Goal: Task Accomplishment & Management: Complete application form

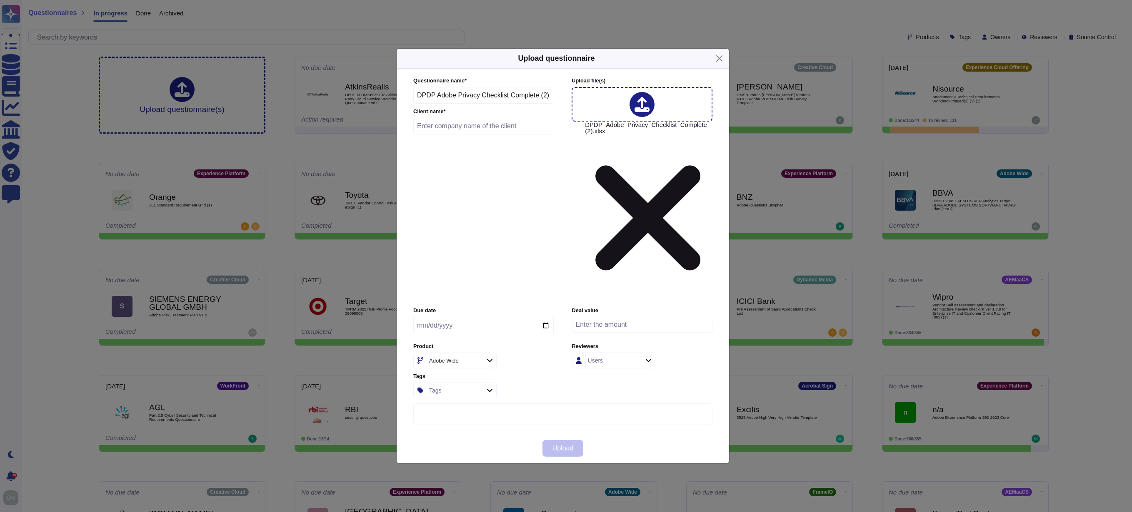
click at [470, 135] on input "text" at bounding box center [483, 126] width 141 height 17
paste input "Adani Enterprises Ltd"
type input "Adani Enterprises Ltd"
click at [451, 358] on div "Adobe Wide" at bounding box center [444, 360] width 30 height 5
type input "com"
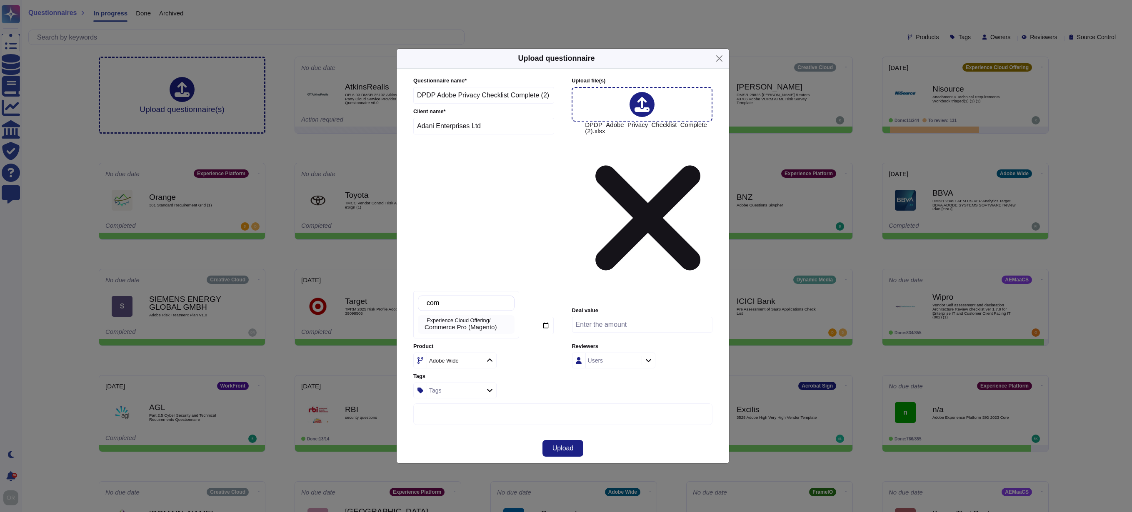
click at [473, 318] on p "Experience Cloud Offering/" at bounding box center [469, 320] width 85 height 5
click at [569, 440] on button "Upload" at bounding box center [562, 448] width 41 height 17
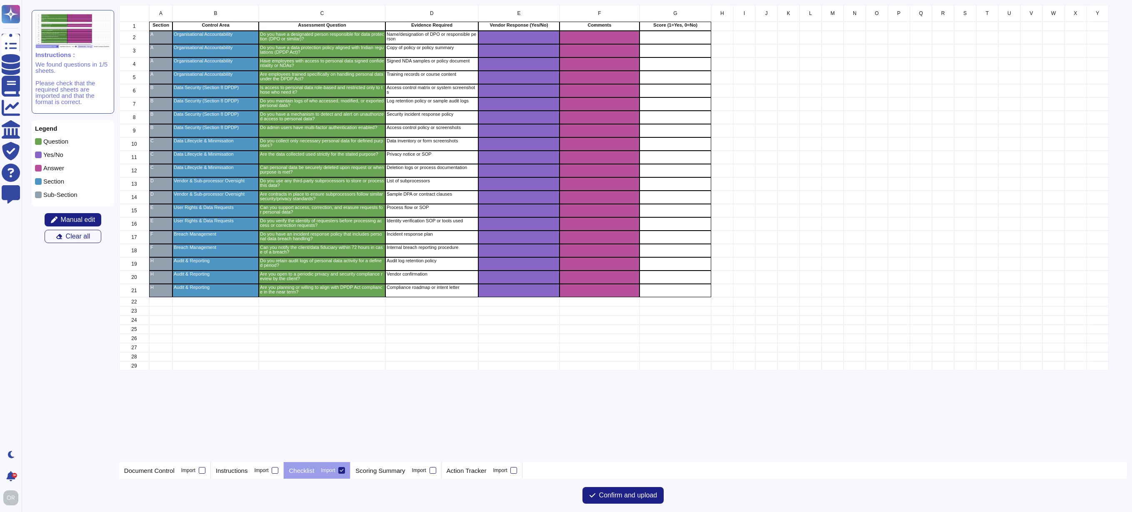
scroll to position [451, 1002]
click at [619, 497] on span "Confirm and upload" at bounding box center [628, 495] width 58 height 7
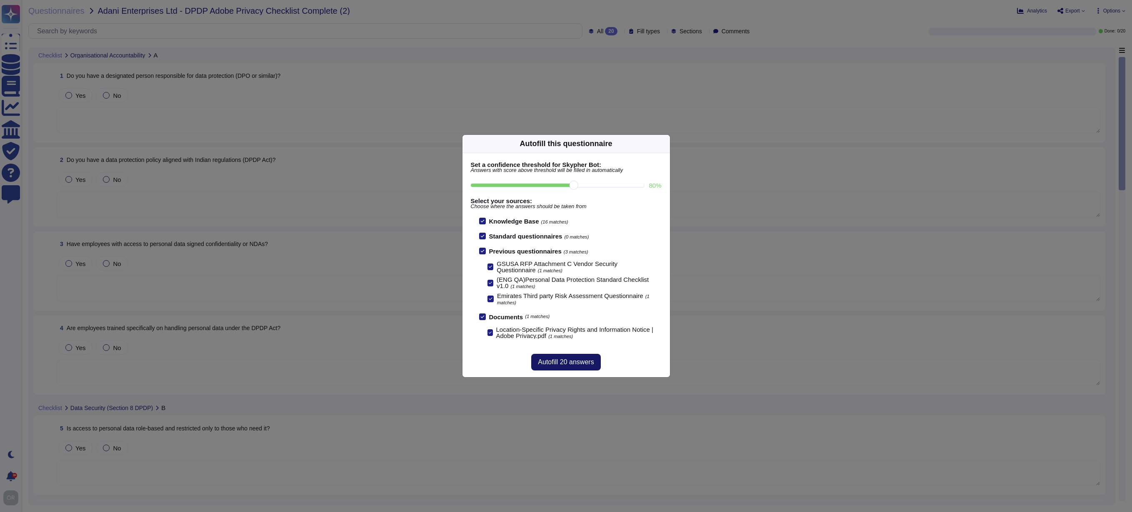
click at [574, 362] on span "Autofill 20 answers" at bounding box center [566, 362] width 56 height 7
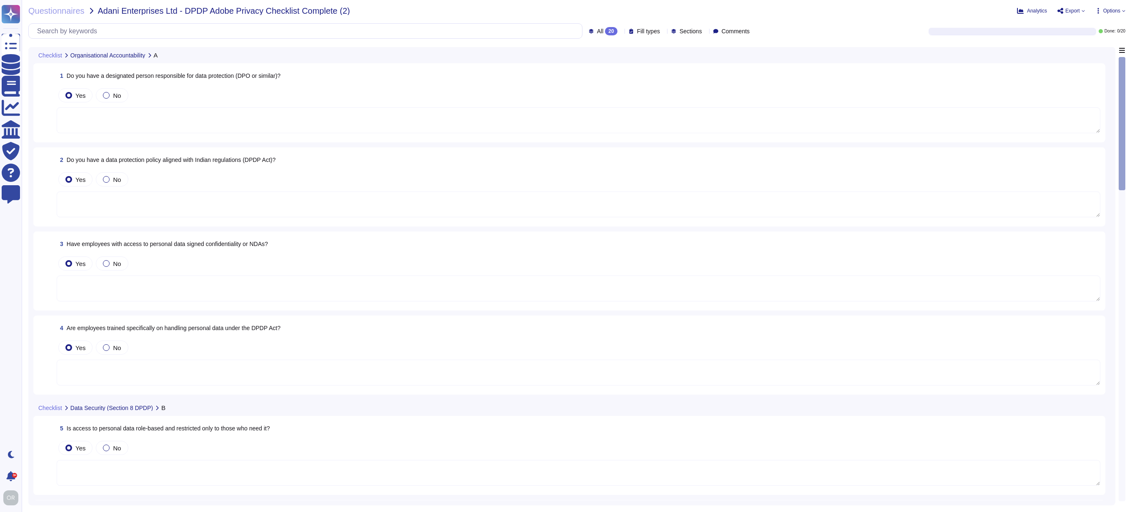
type textarea "[PERSON_NAME] is Adobe's Vice President, Chief Privacy Officer (CPO) and Chief …"
type textarea "Lorem ipsum dol sitametcons adi eli sed doei temporinci. Utl etdolor: Magna ali…"
type textarea "Adobe employees are required to sign an agreement that they will preserve the c…"
type textarea "All Adobe personnel must periodically complete privacy and data protection trai…"
type textarea "Access to resources is restricted based on department and roles in line with th…"
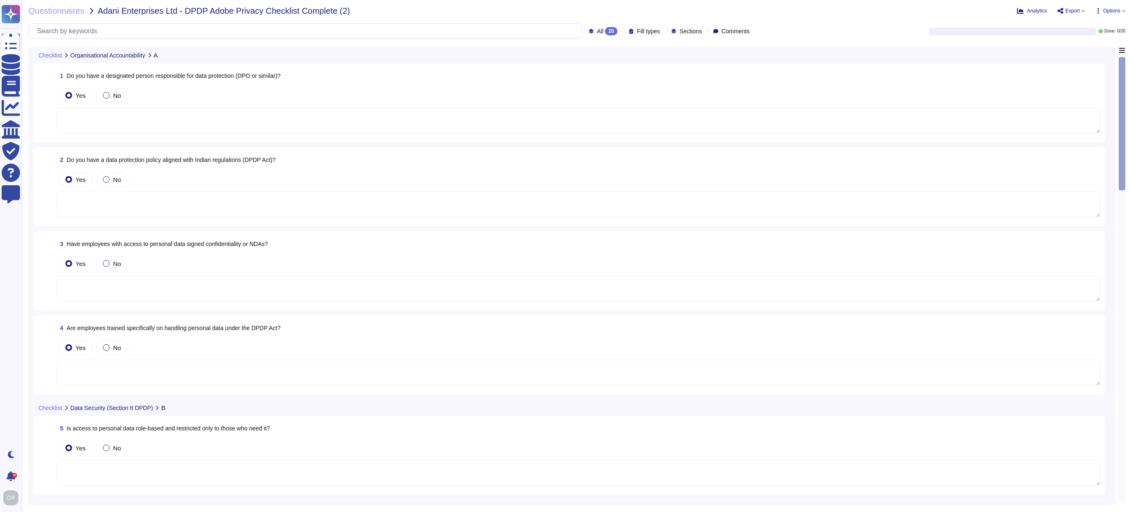
type textarea "Logs identify or contain at least the following elements, directly or indirectl…"
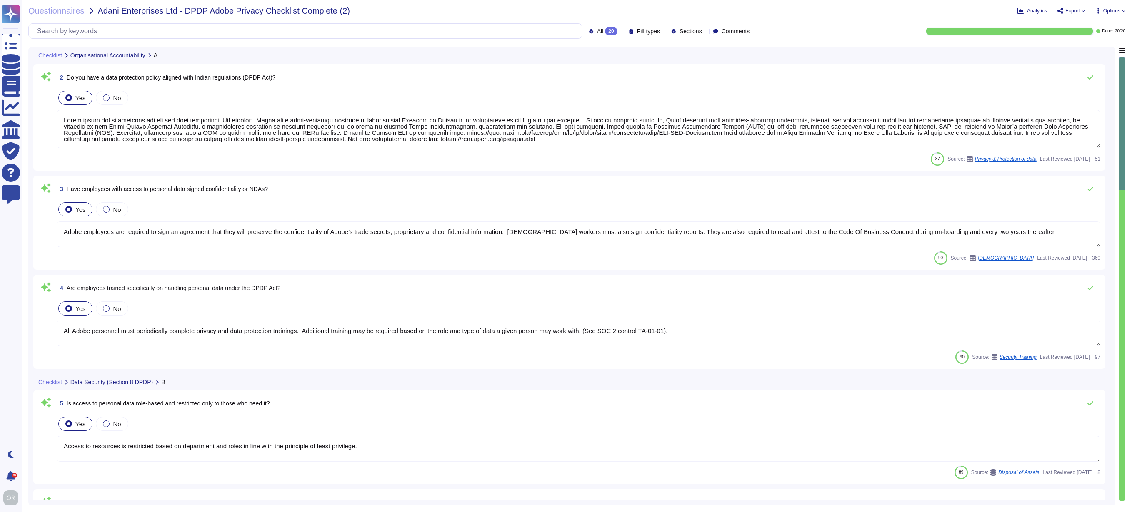
type textarea "Multi-factor authentication is required for remote access by Adobe Employees. (…"
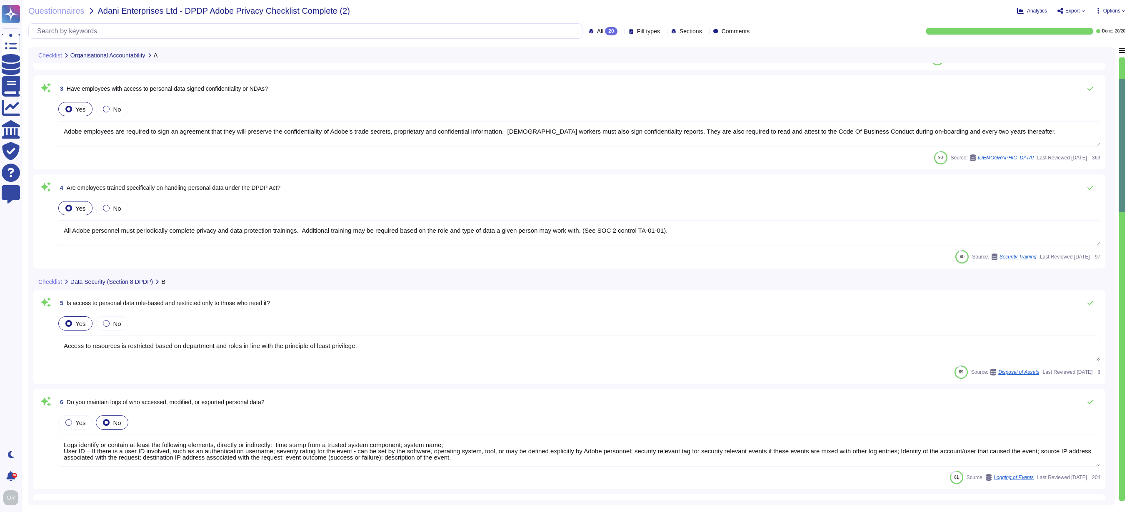
scroll to position [215, 0]
type textarea "As defined in the Data Processing Agreement between Adobe and the client."
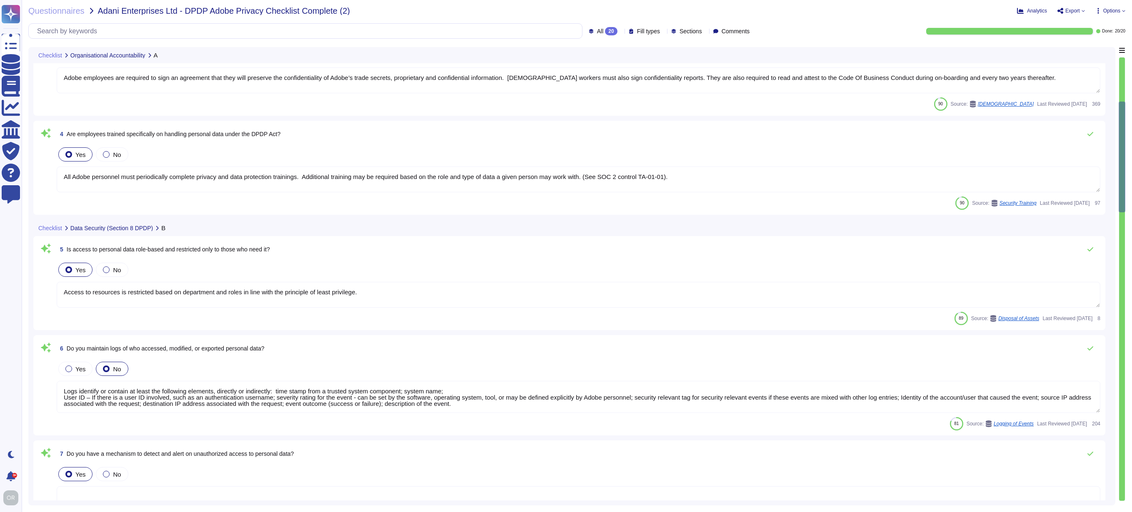
scroll to position [283, 0]
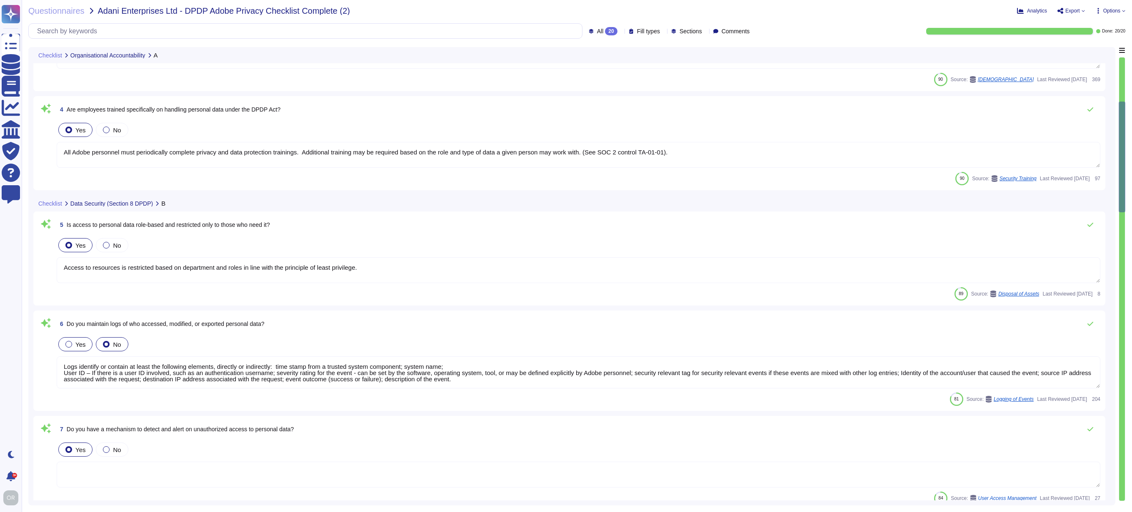
click at [68, 345] on div at bounding box center [68, 344] width 7 height 7
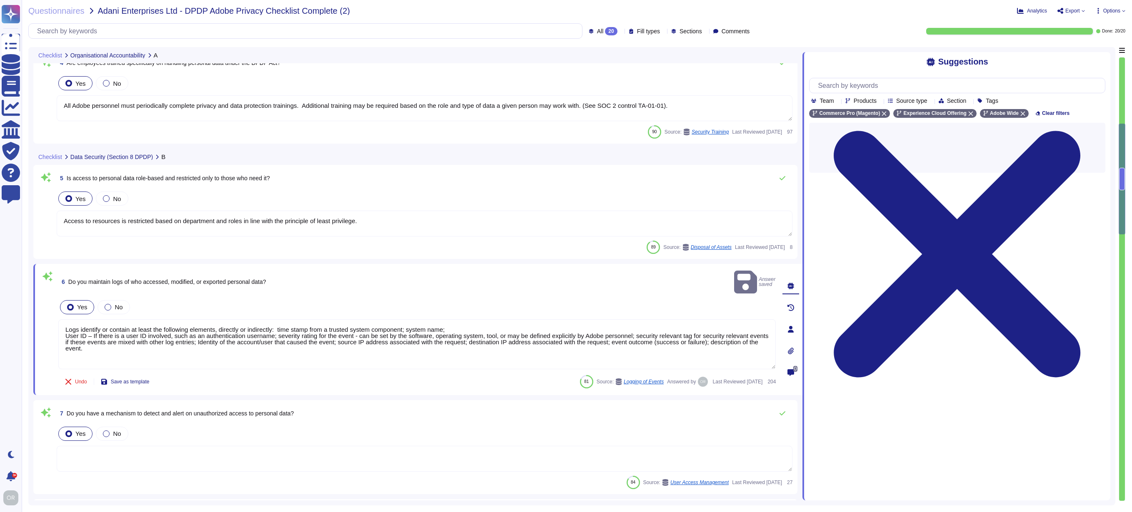
type textarea "When you register to use an Adobe application or website, create an Adobe ID, o…"
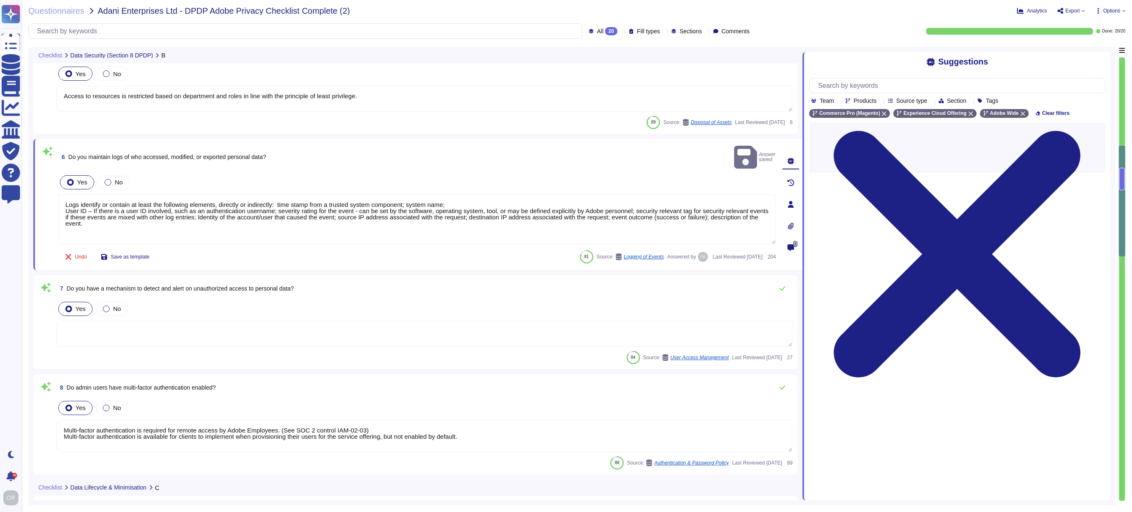
type textarea "Customer Data will be maintained and/or deleted in accordance with the Agreemen…"
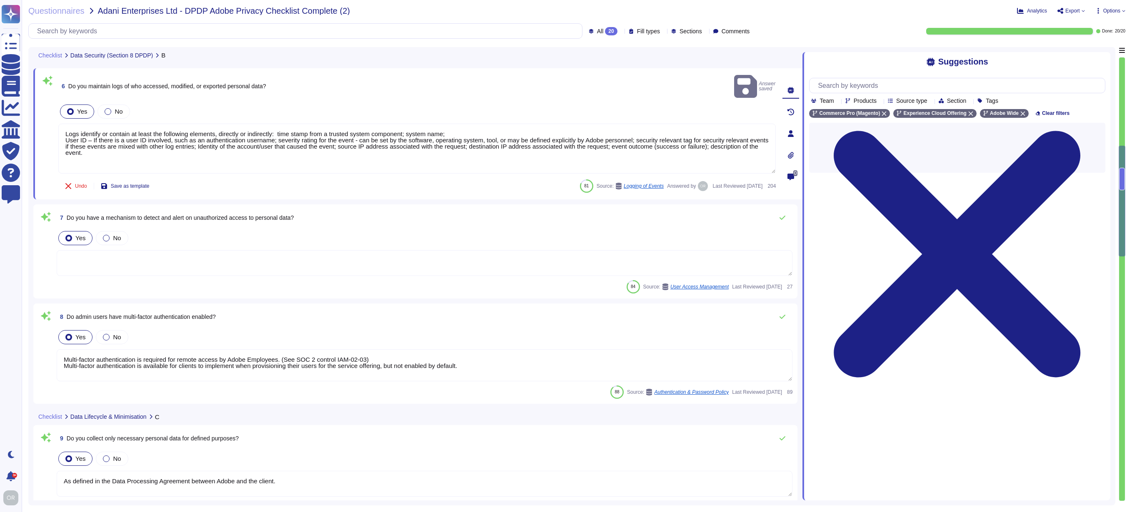
click at [193, 215] on div "7 Do you have a mechanism to detect and alert on unauthorized access to persona…" at bounding box center [415, 252] width 754 height 84
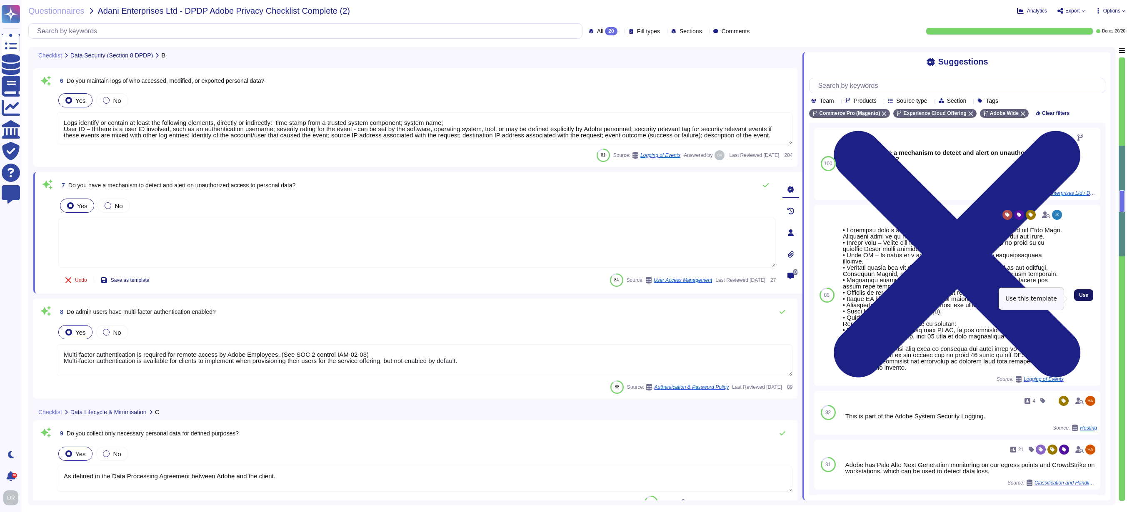
click at [1081, 297] on span "Use" at bounding box center [1083, 295] width 9 height 5
type textarea "• Loremipsu dolo s ametcon adipis elitseddo, eiusm temp incidid utl Etdo Magn. …"
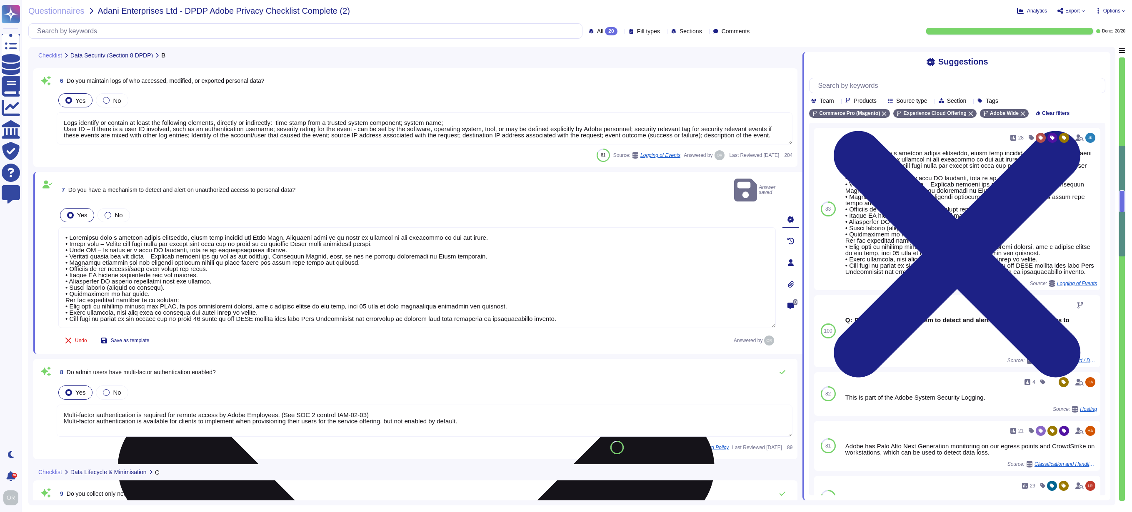
scroll to position [1, 0]
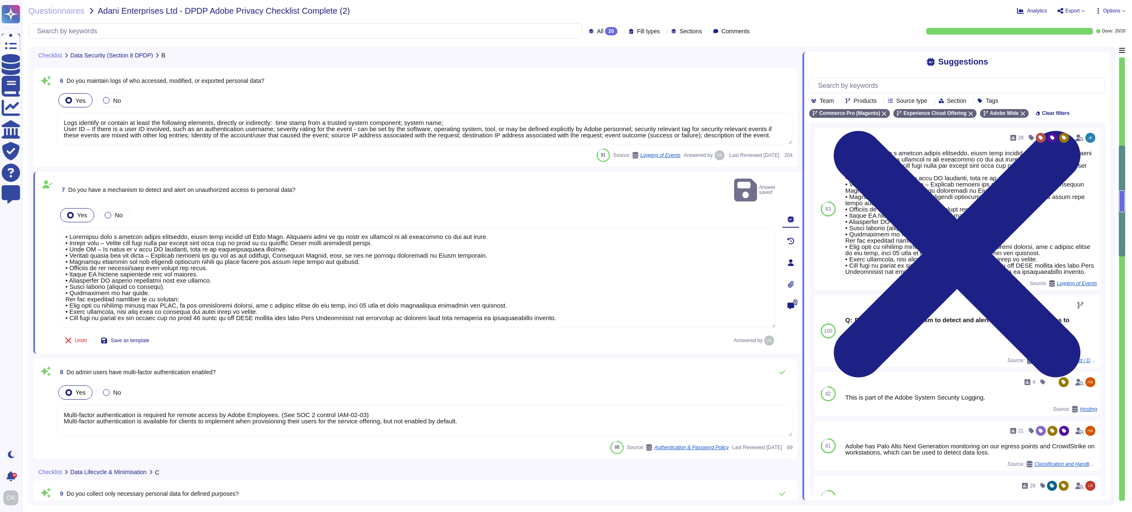
click at [283, 364] on div "8 Do admin users have multi-factor authentication enabled?" at bounding box center [425, 372] width 736 height 17
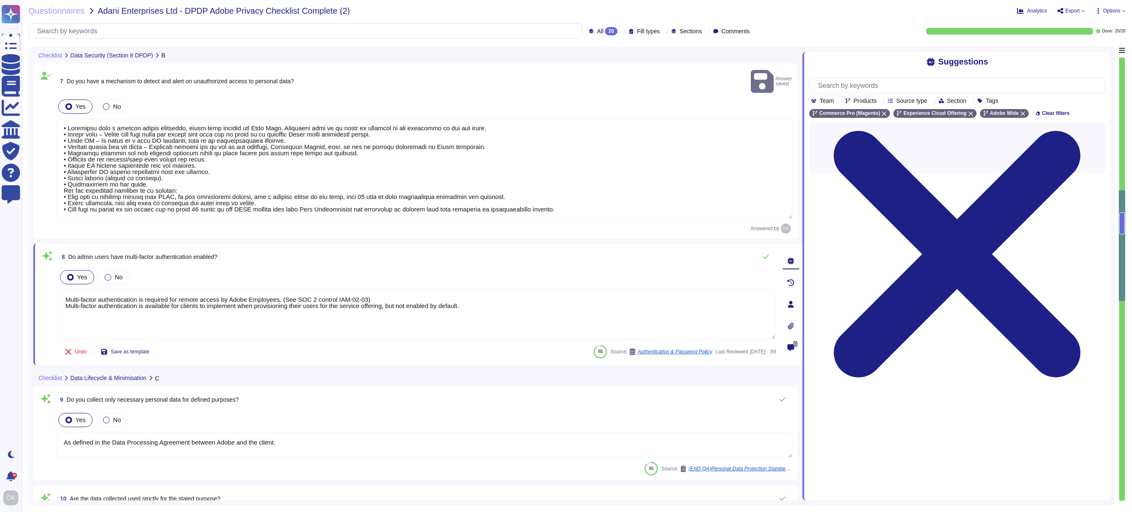
type textarea "Public Cloud hosting providers store all customer data but do not have logical …"
type textarea "Managed by the Adobe Security team, Adobe’s Vendor Security Review (VSR) progra…"
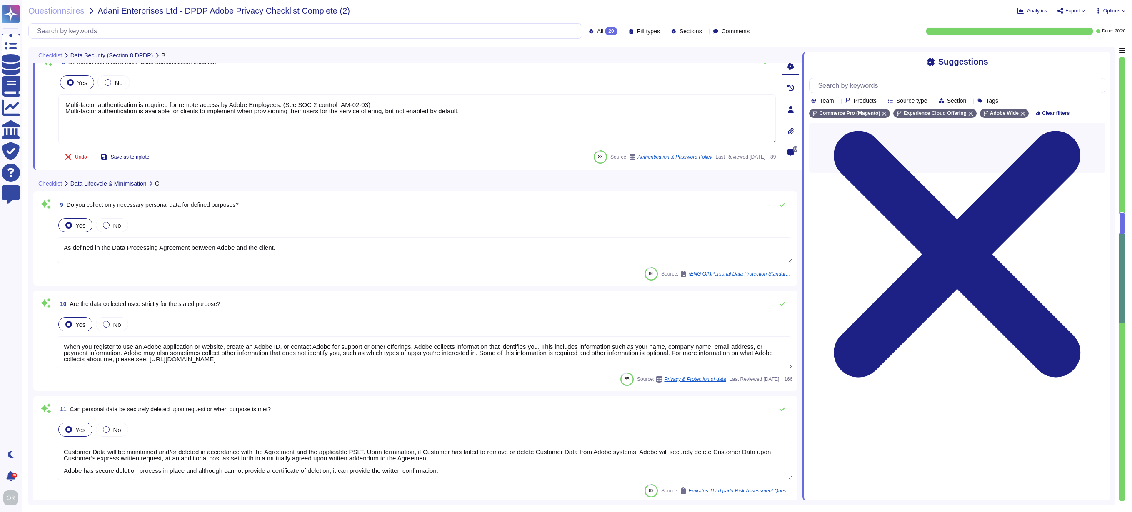
type textarea "Where your data is in one of Adobe’s cloud solutions and you need our assistanc…"
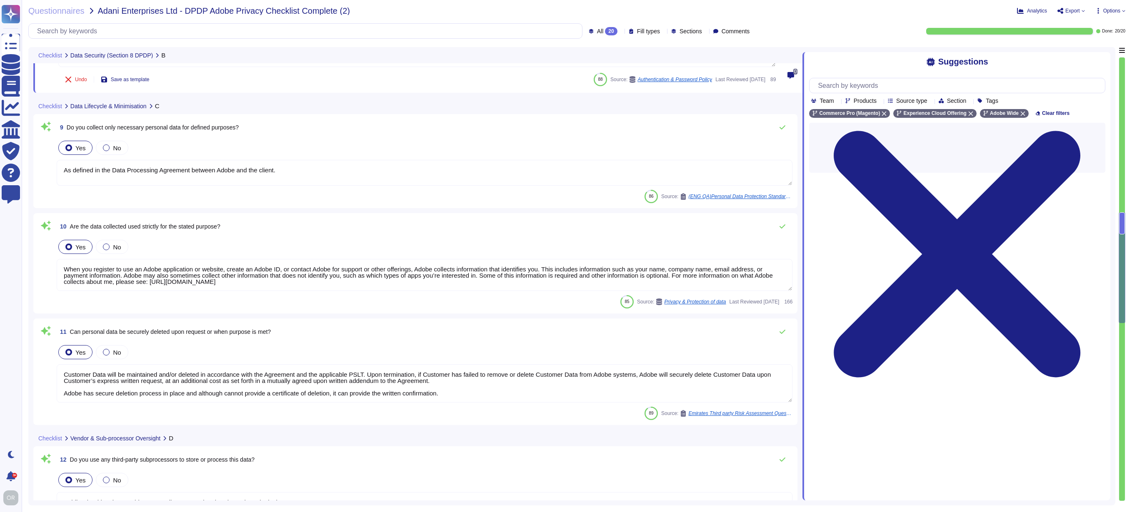
scroll to position [879, 0]
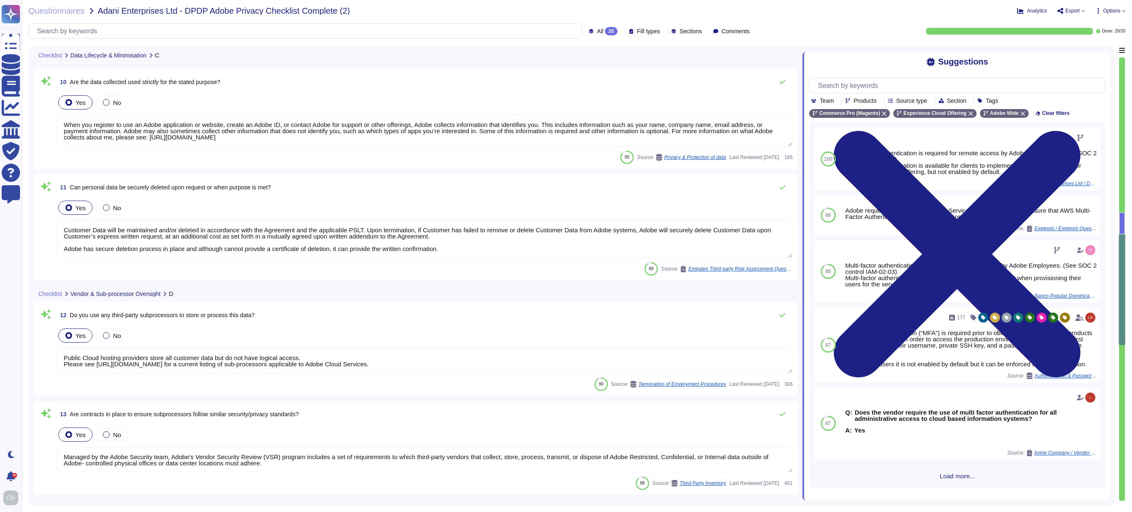
type textarea "Adobe will verify requests directly with you even when made through an authoriz…"
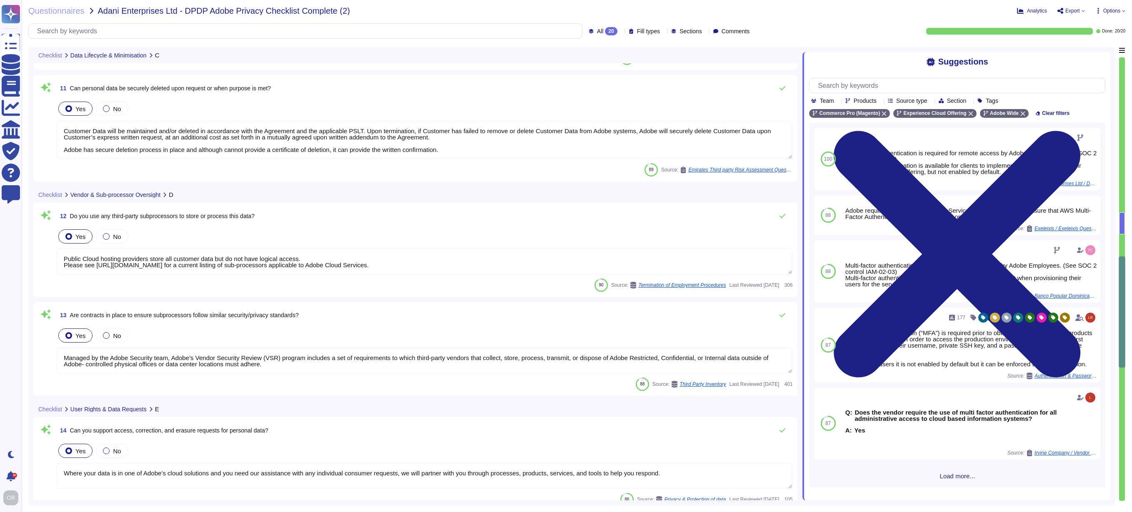
type textarea "Lorem ips d sitametcon adi elitsedd eiusmodt incididu utla et dolor ma aliqua e…"
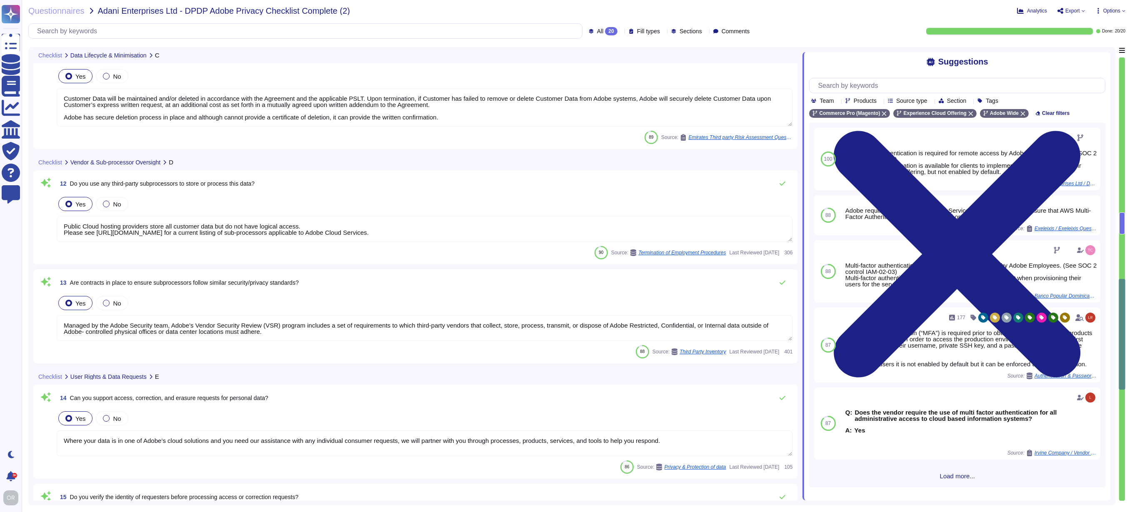
scroll to position [1202, 0]
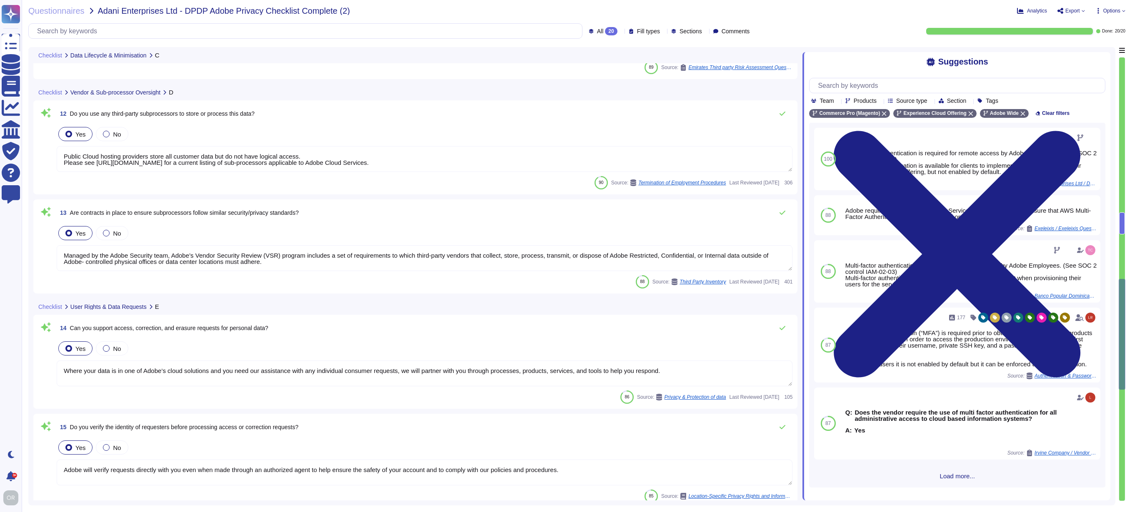
type textarea "Lorem ipsumdol sitame co adipiscing elit seddoeiusm tem inc utlaboree dolorema …"
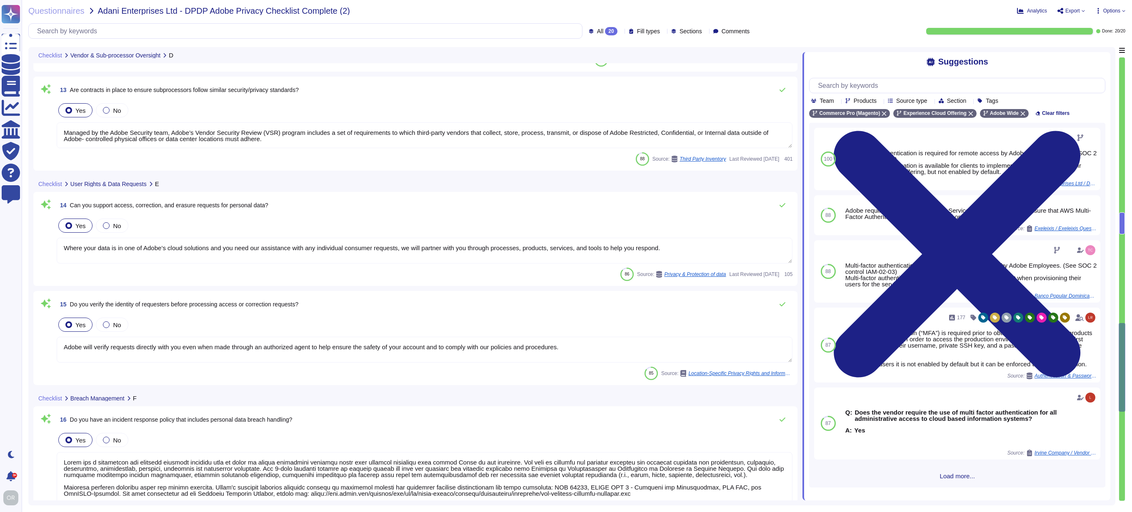
type textarea "Logs are retained for 12 months."
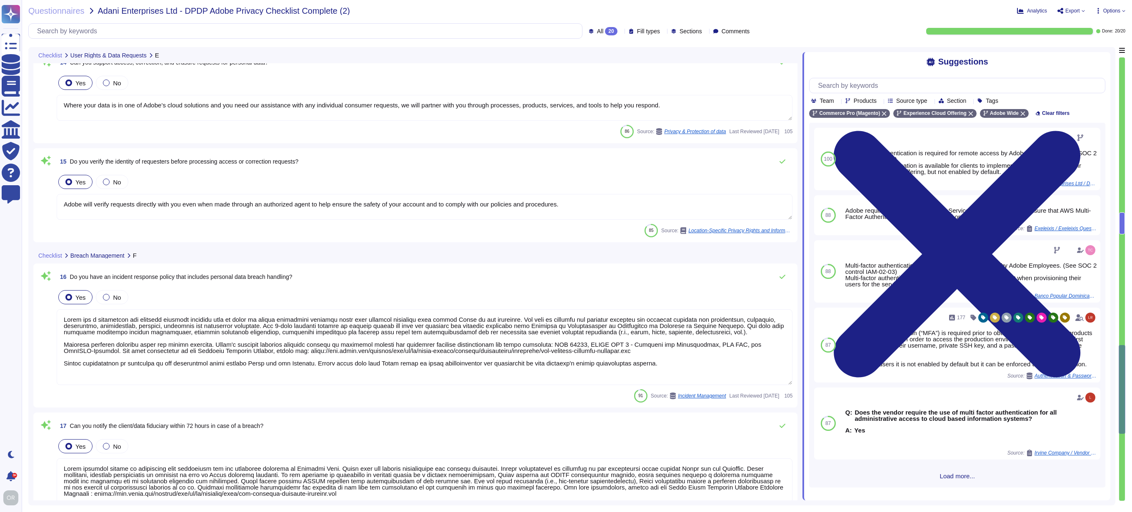
type textarea "Adobe doesn't allow onsite audits by default. Independent security tests are sc…"
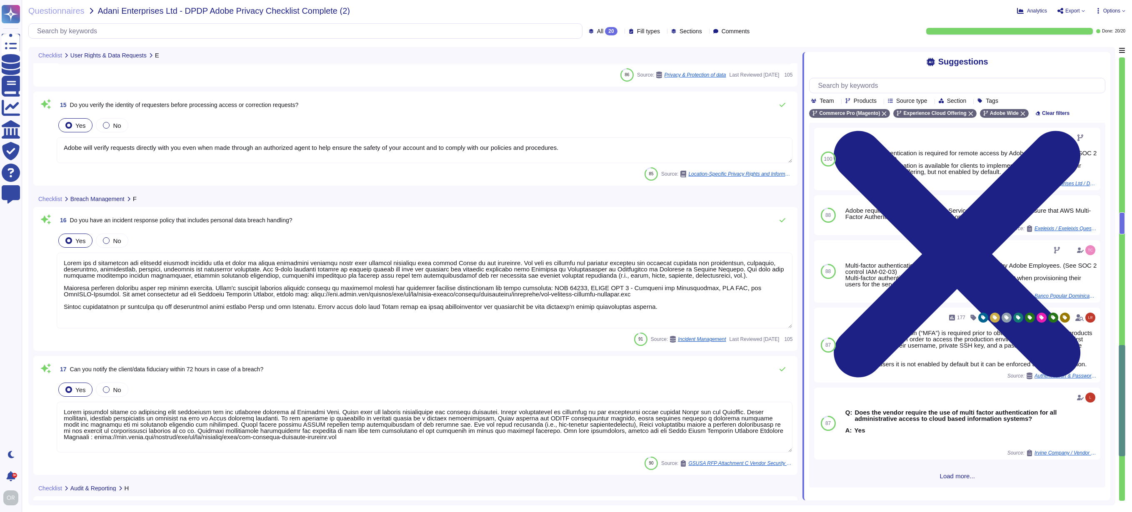
scroll to position [1, 0]
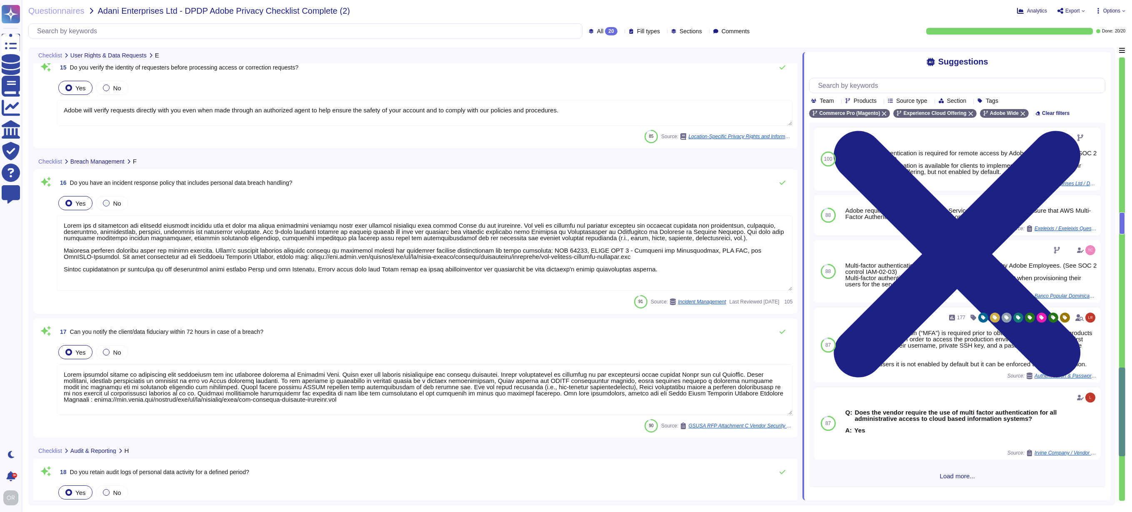
type textarea "Adobe has no reason to believe that any legislation prevents it from fulfilling…"
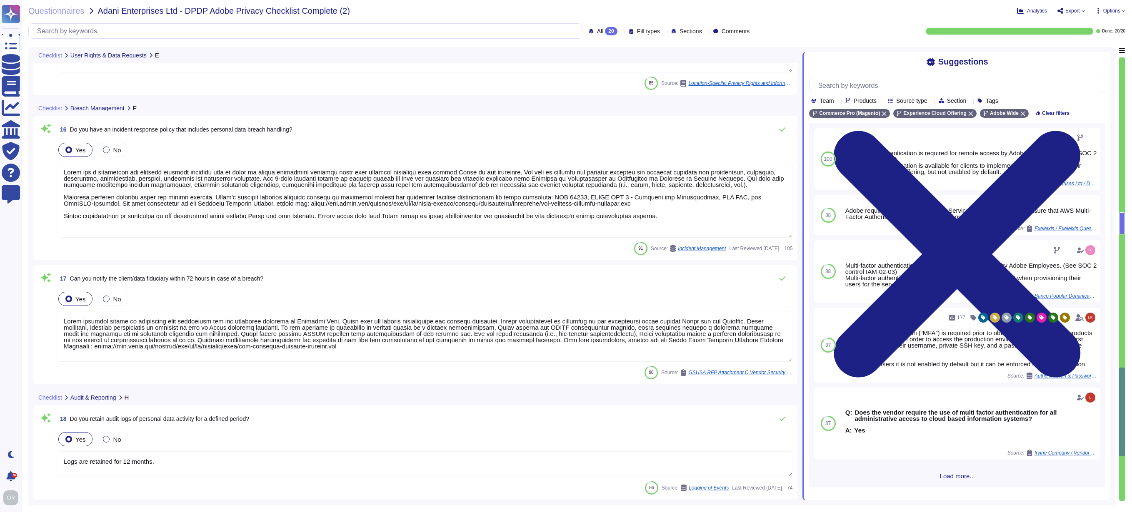
scroll to position [1596, 0]
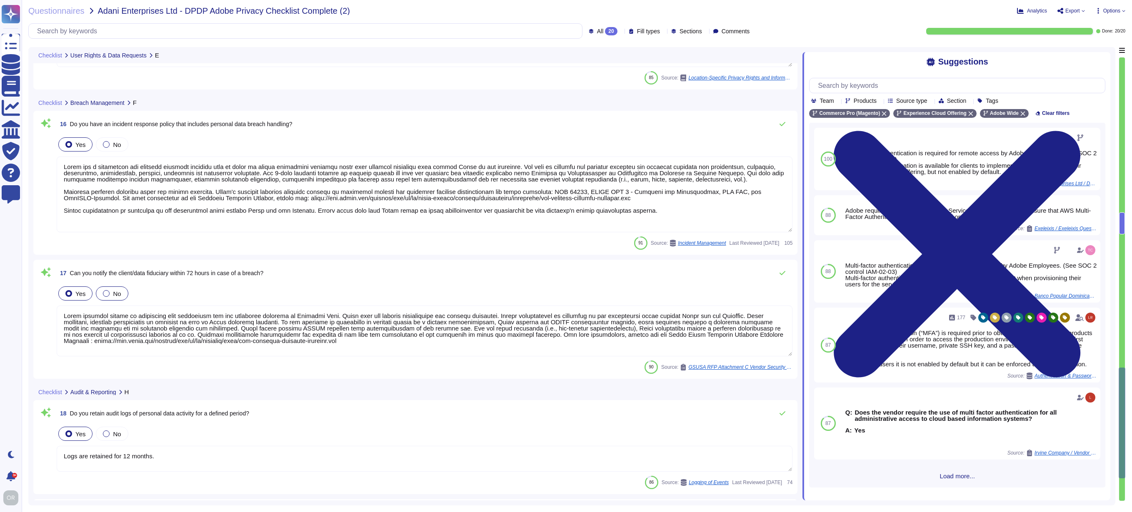
click at [104, 295] on div at bounding box center [106, 293] width 7 height 7
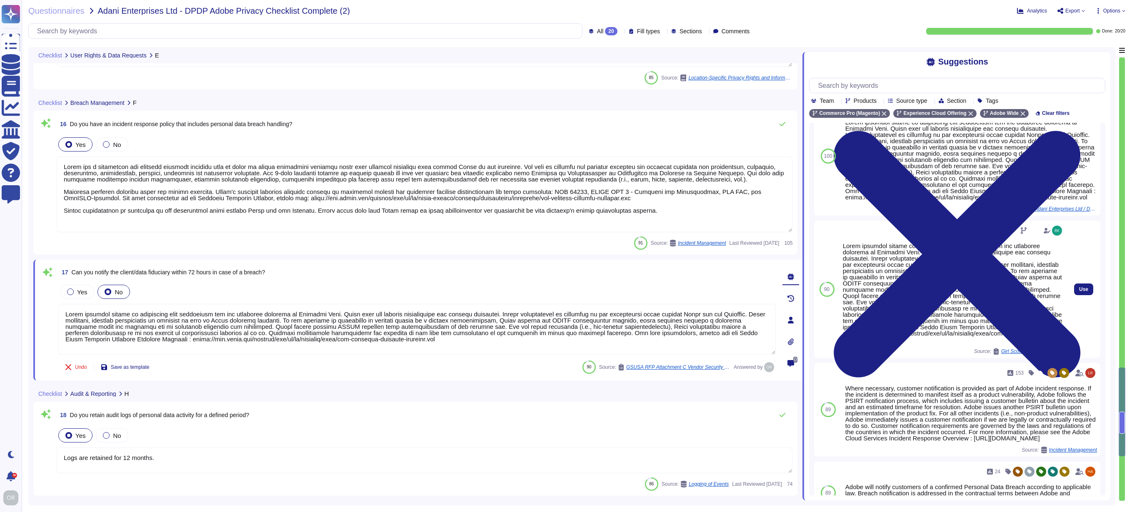
scroll to position [100, 0]
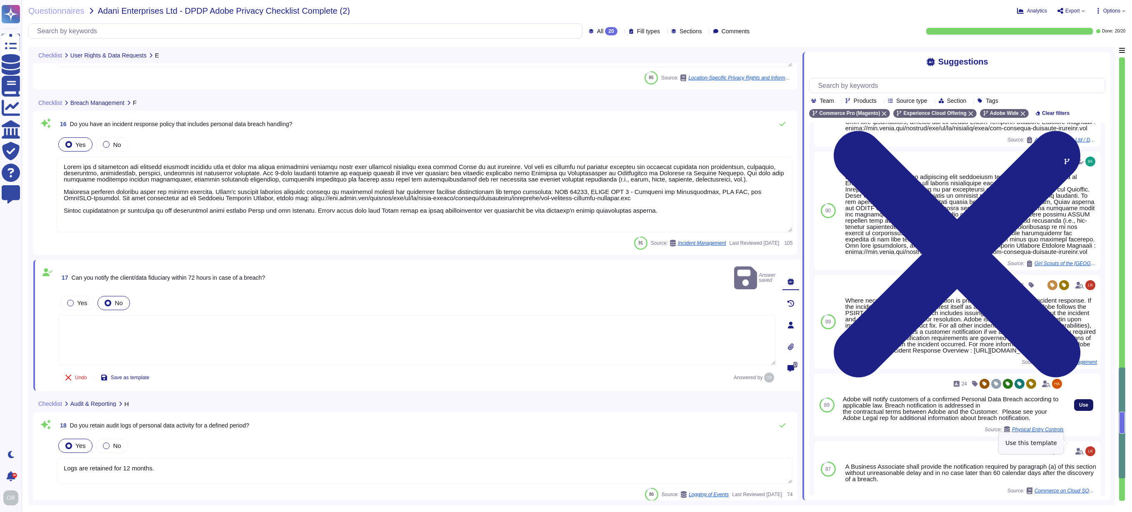
click at [1079, 408] on span "Use" at bounding box center [1083, 405] width 9 height 5
type textarea "Adobe will notify customers of a confirmed Personal Data Breach according to ap…"
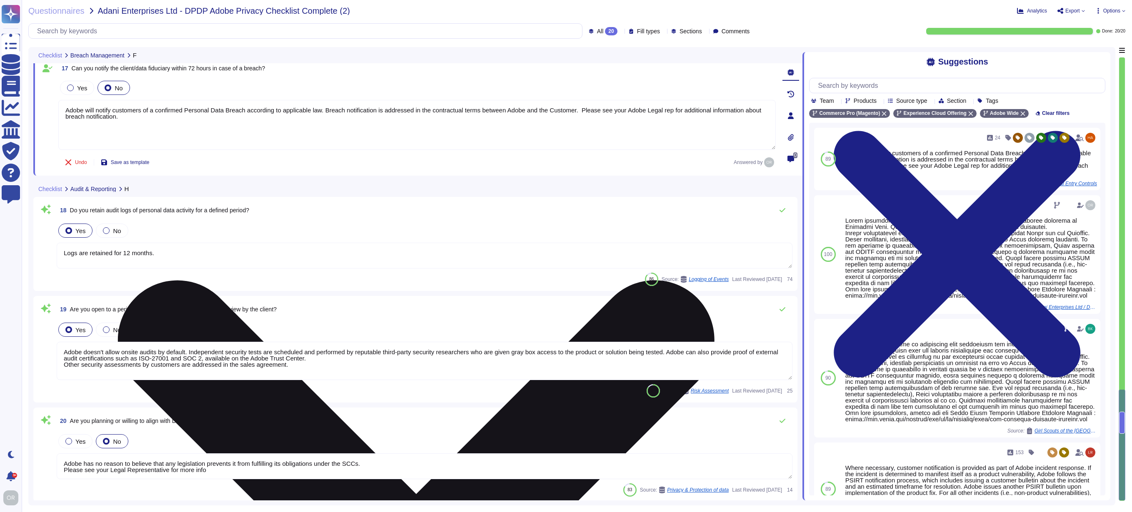
scroll to position [1791, 0]
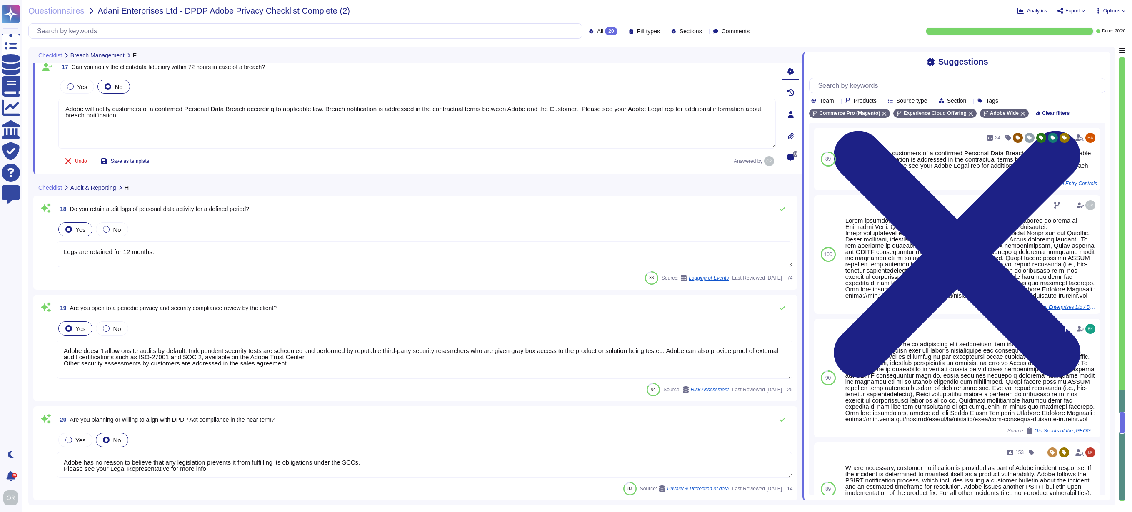
click at [608, 220] on div "18 Do you retain audit logs of personal data activity for a defined period? Yes…" at bounding box center [415, 243] width 754 height 84
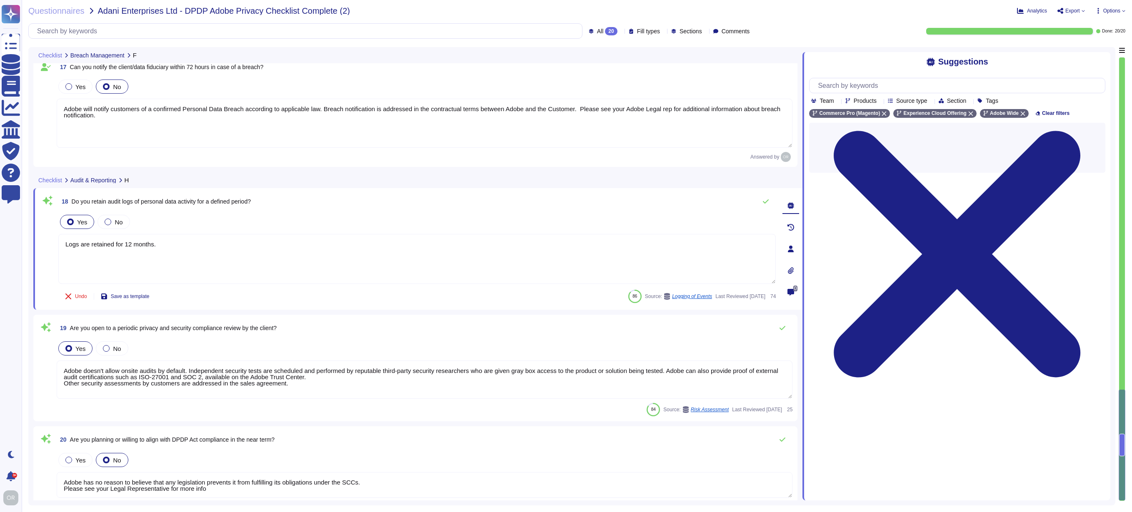
click at [455, 419] on div "19 Are you open to a periodic privacy and security compliance review by the cli…" at bounding box center [415, 368] width 764 height 107
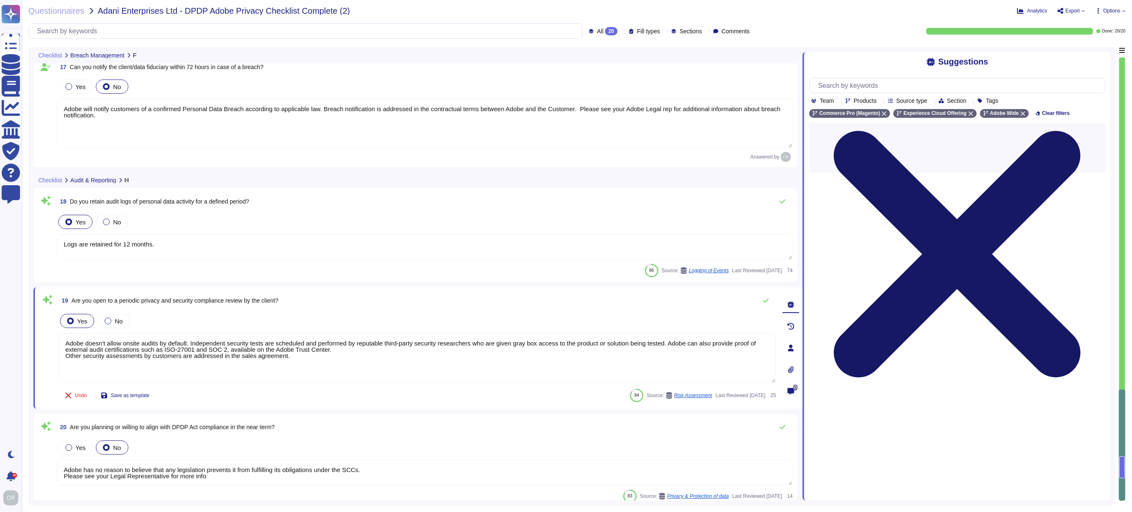
click at [1104, 60] on icon at bounding box center [957, 254] width 296 height 395
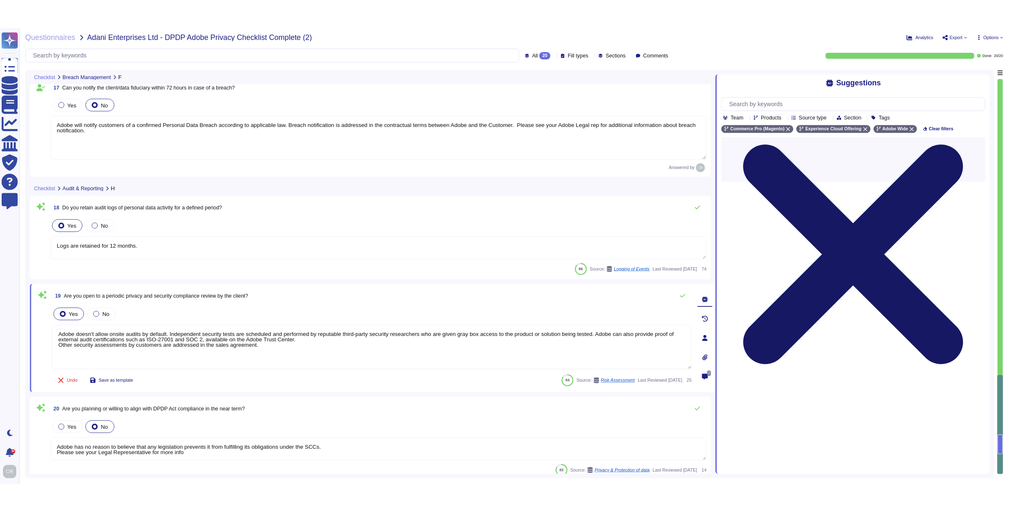
scroll to position [0, 0]
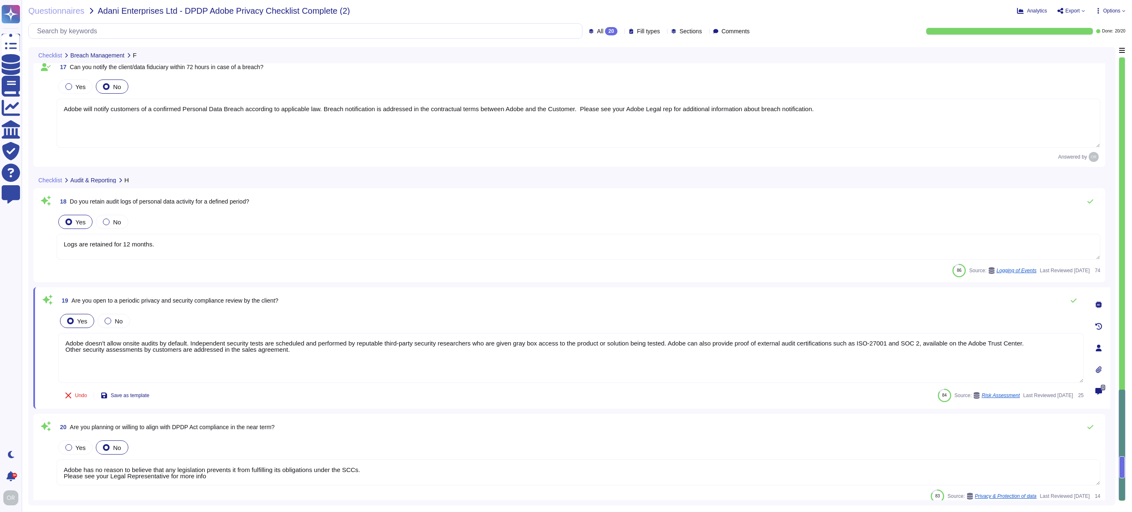
click at [1081, 12] on icon at bounding box center [1082, 10] width 3 height 3
click at [1087, 50] on p "Download" at bounding box center [1102, 60] width 30 height 20
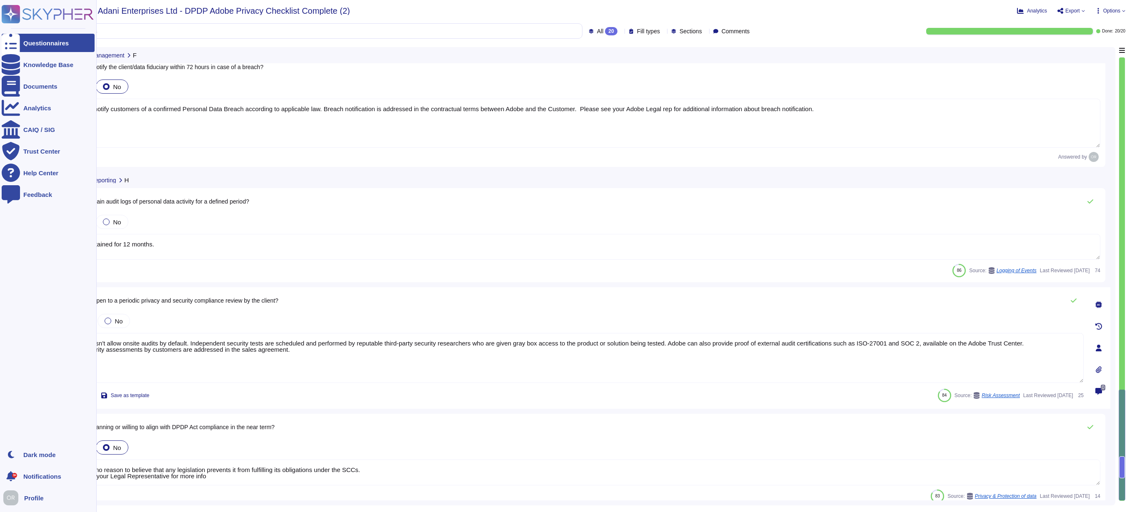
click at [12, 16] on rect at bounding box center [11, 14] width 18 height 18
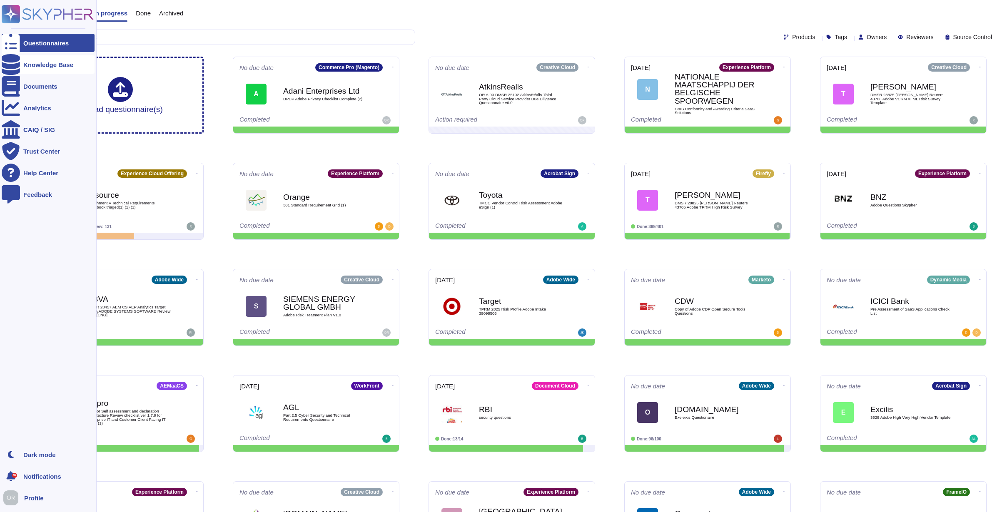
click at [42, 62] on div "Knowledge Base" at bounding box center [48, 65] width 50 height 6
